Goal: Find specific page/section: Find specific page/section

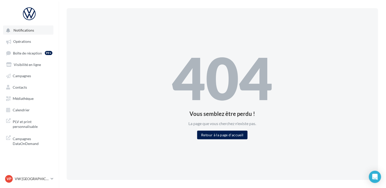
click at [34, 34] on button "Notifications" at bounding box center [28, 29] width 50 height 9
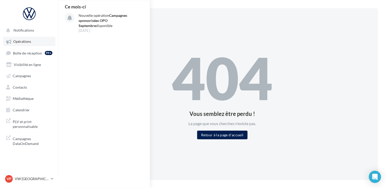
click at [31, 41] on span "Opérations" at bounding box center [22, 41] width 18 height 4
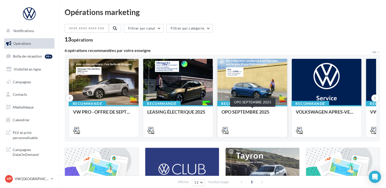
click at [274, 113] on div "OPO SEPTEMBRE 2025" at bounding box center [252, 114] width 62 height 10
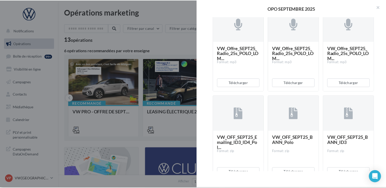
scroll to position [1097, 0]
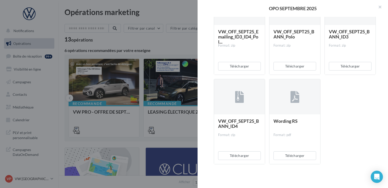
click at [175, 42] on div at bounding box center [194, 94] width 388 height 188
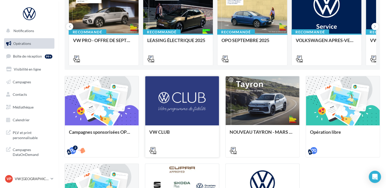
scroll to position [170, 0]
